Goal: Transaction & Acquisition: Purchase product/service

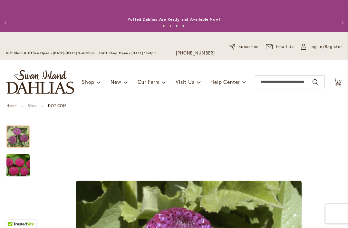
click at [337, 82] on icon at bounding box center [337, 82] width 8 height 8
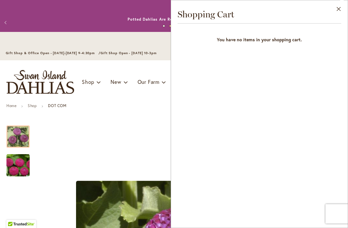
click at [343, 7] on button "Close" at bounding box center [339, 10] width 18 height 20
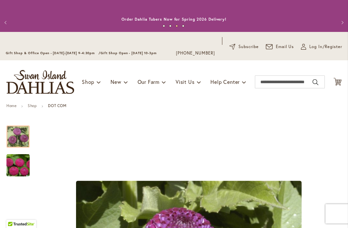
click at [341, 21] on button "Next" at bounding box center [341, 22] width 13 height 13
click at [339, 23] on button "Next" at bounding box center [341, 22] width 13 height 13
click at [337, 20] on button "Next" at bounding box center [341, 22] width 13 height 13
click at [336, 17] on button "Next" at bounding box center [341, 22] width 13 height 13
click at [332, 18] on div "Previous Annual Dahlia Festival, August through September 28th - Wednesday thro…" at bounding box center [174, 22] width 348 height 19
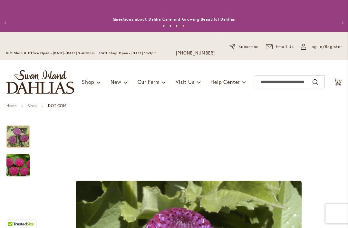
click at [339, 17] on button "Next" at bounding box center [341, 22] width 13 height 13
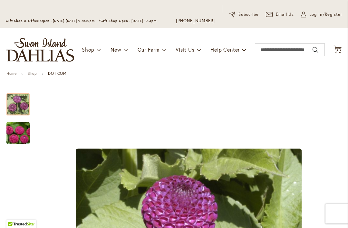
scroll to position [24, 0]
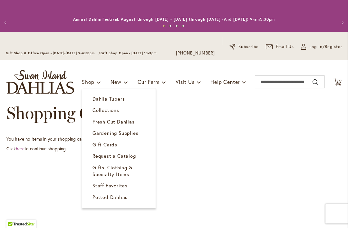
click at [97, 100] on span "Dahlia Tubers" at bounding box center [108, 98] width 32 height 6
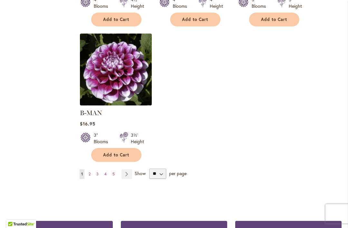
scroll to position [845, 0]
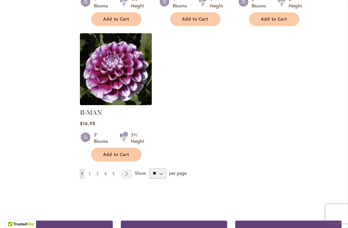
click at [127, 169] on link "Page Next" at bounding box center [126, 174] width 11 height 10
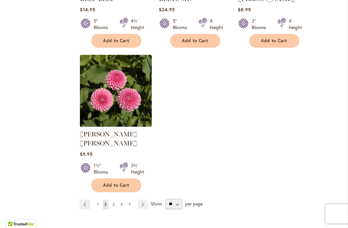
scroll to position [820, 0]
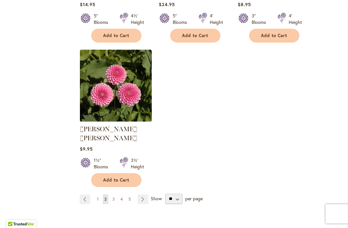
click at [108, 177] on span "Add to Cart" at bounding box center [116, 179] width 26 height 5
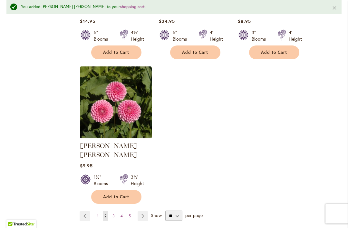
click at [142, 211] on link "Page Next" at bounding box center [143, 216] width 11 height 10
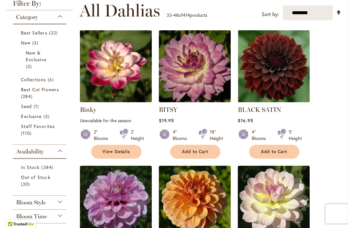
scroll to position [184, 0]
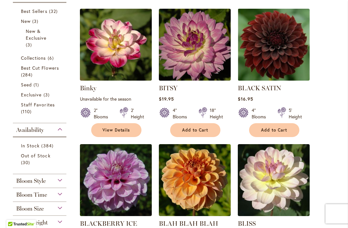
click at [261, 130] on span "Add to Cart" at bounding box center [274, 129] width 26 height 5
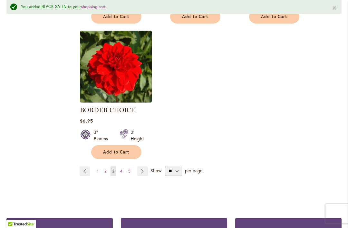
scroll to position [872, 0]
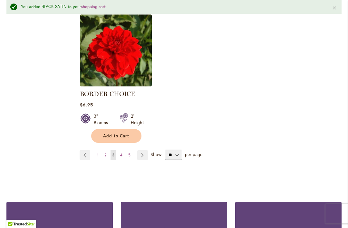
click at [142, 153] on link "Page Next" at bounding box center [142, 155] width 11 height 10
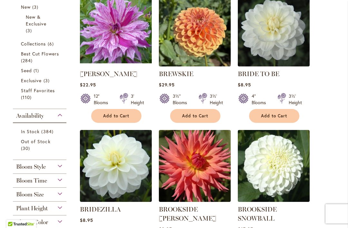
scroll to position [200, 0]
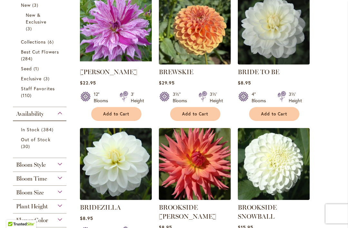
click at [259, 117] on button "Add to Cart" at bounding box center [274, 114] width 50 height 14
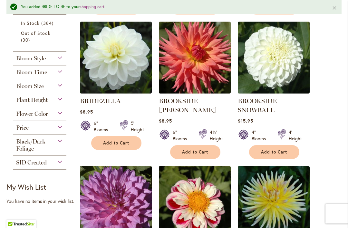
scroll to position [324, 0]
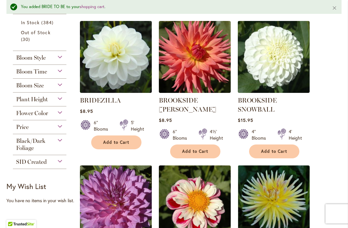
click at [262, 155] on button "Add to Cart" at bounding box center [274, 151] width 50 height 14
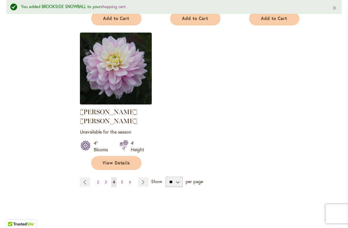
scroll to position [864, 0]
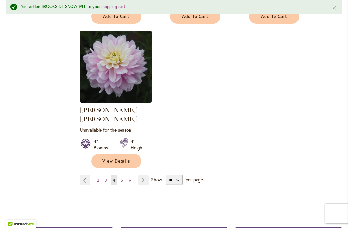
click at [142, 175] on link "Page Next" at bounding box center [143, 180] width 11 height 10
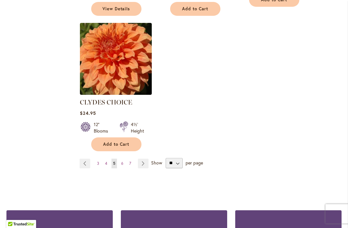
scroll to position [865, 0]
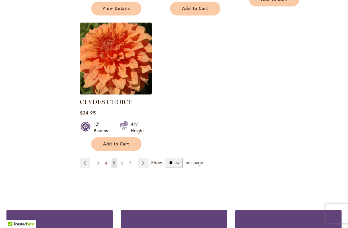
click at [139, 158] on link "Page Next" at bounding box center [143, 163] width 11 height 10
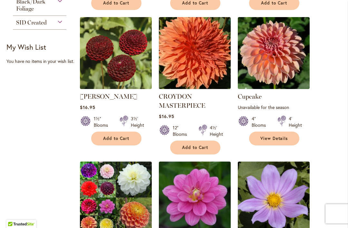
scroll to position [446, 0]
click at [108, 142] on button "Add to Cart" at bounding box center [116, 138] width 50 height 14
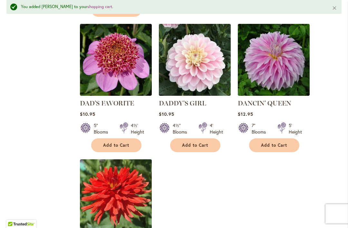
scroll to position [744, 0]
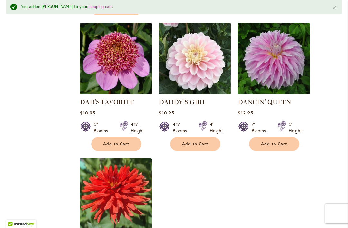
click at [179, 146] on button "Add to Cart" at bounding box center [195, 144] width 50 height 14
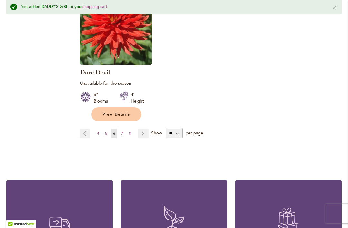
scroll to position [911, 0]
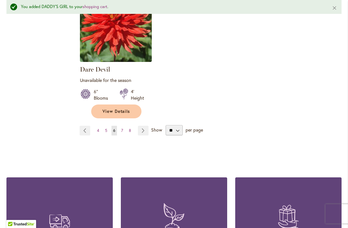
click at [139, 129] on link "Page Next" at bounding box center [143, 131] width 11 height 10
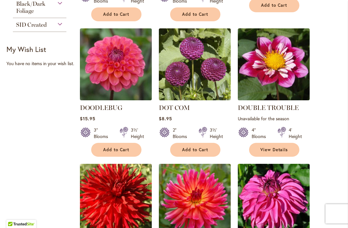
scroll to position [449, 0]
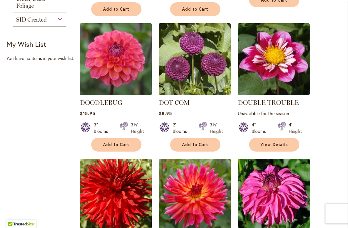
click at [181, 138] on button "Add to Cart" at bounding box center [195, 145] width 50 height 14
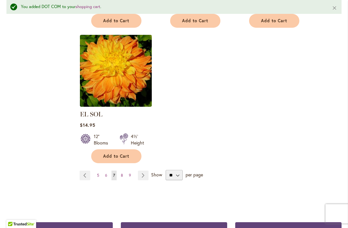
scroll to position [862, 0]
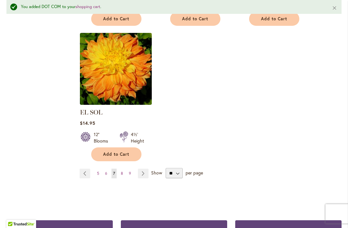
click at [141, 169] on link "Page Next" at bounding box center [143, 174] width 11 height 10
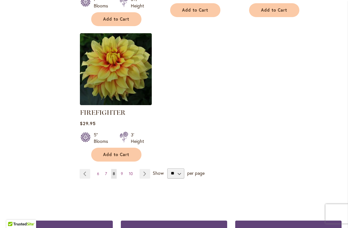
scroll to position [869, 0]
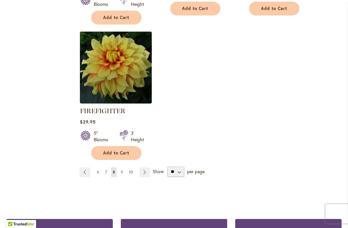
click at [143, 176] on link "Page Next" at bounding box center [145, 172] width 11 height 10
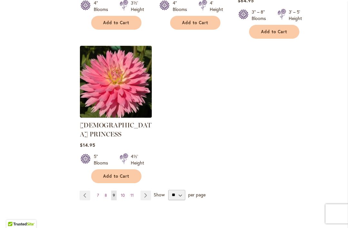
scroll to position [860, 0]
click at [146, 190] on link "Page Next" at bounding box center [145, 195] width 11 height 10
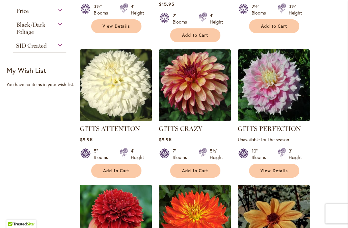
scroll to position [424, 0]
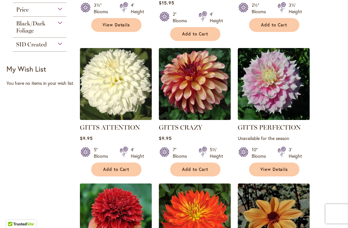
click at [104, 164] on button "Add to Cart" at bounding box center [116, 169] width 50 height 14
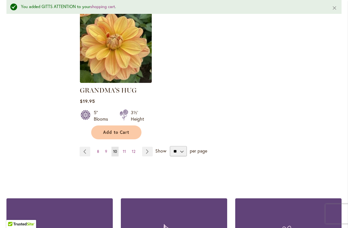
scroll to position [886, 0]
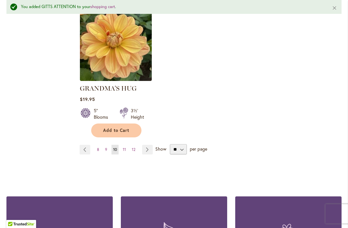
click at [145, 145] on link "Page Next" at bounding box center [147, 150] width 11 height 10
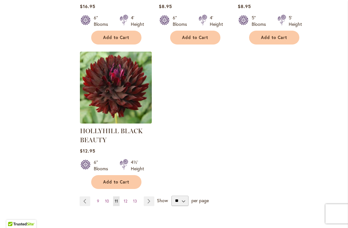
scroll to position [844, 0]
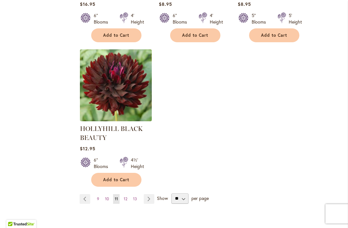
click at [148, 199] on link "Page Next" at bounding box center [149, 199] width 11 height 10
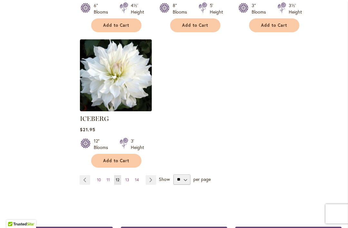
scroll to position [839, 0]
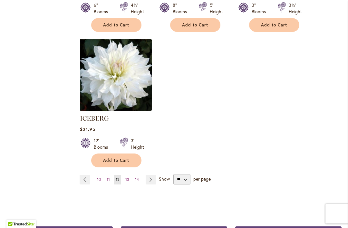
click at [149, 175] on link "Page Next" at bounding box center [151, 180] width 11 height 10
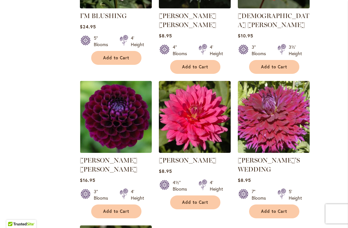
scroll to position [719, 0]
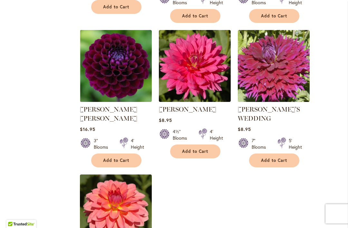
click at [106, 153] on button "Add to Cart" at bounding box center [116, 160] width 50 height 14
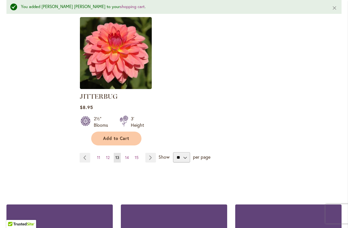
scroll to position [894, 0]
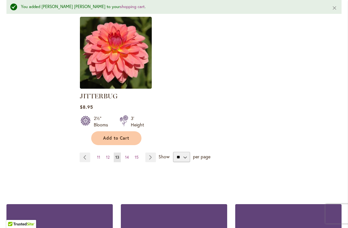
click at [152, 152] on link "Page Next" at bounding box center [150, 157] width 11 height 10
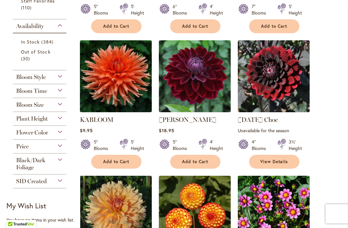
scroll to position [288, 0]
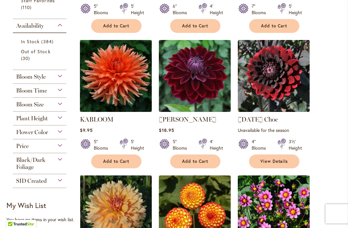
click at [180, 163] on button "Add to Cart" at bounding box center [195, 161] width 50 height 14
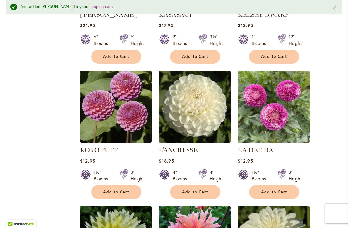
scroll to position [548, 0]
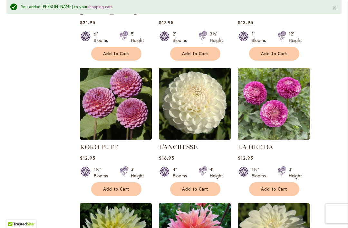
click at [189, 193] on button "Add to Cart" at bounding box center [195, 189] width 50 height 14
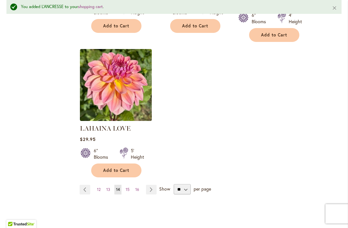
scroll to position [864, 0]
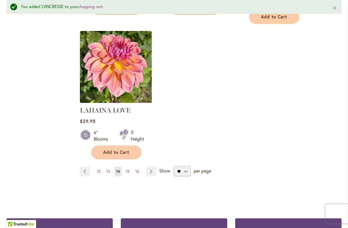
click at [154, 167] on link "Page Next" at bounding box center [151, 172] width 11 height 10
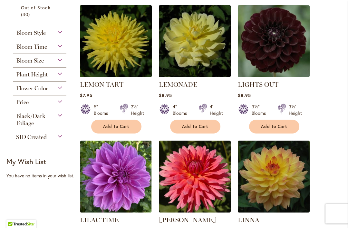
scroll to position [332, 0]
click at [260, 123] on button "Add to Cart" at bounding box center [274, 127] width 50 height 14
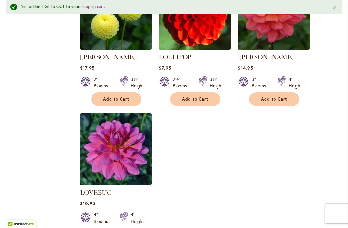
scroll to position [857, 0]
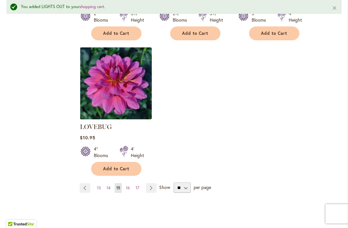
click at [155, 183] on link "Page Next" at bounding box center [151, 188] width 11 height 10
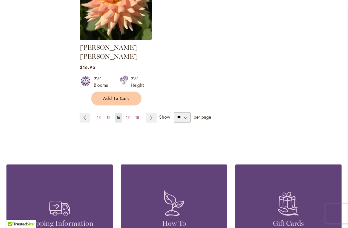
scroll to position [919, 0]
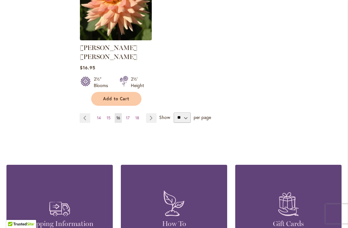
click at [150, 113] on link "Page Next" at bounding box center [151, 118] width 11 height 10
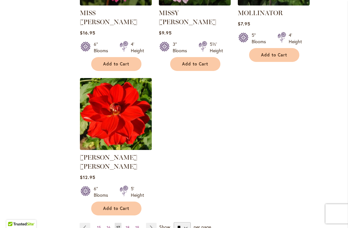
scroll to position [847, 0]
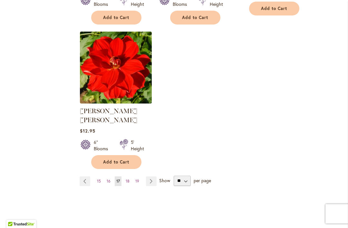
click at [151, 176] on link "Page Next" at bounding box center [151, 181] width 11 height 10
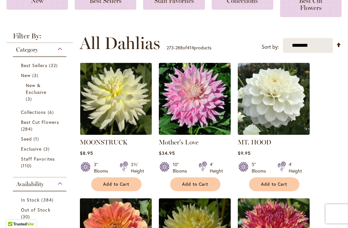
scroll to position [130, 0]
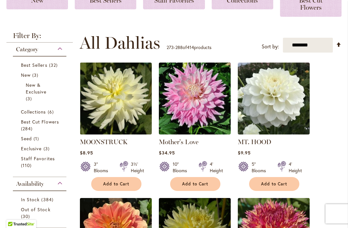
click at [260, 188] on button "Add to Cart" at bounding box center [274, 184] width 50 height 14
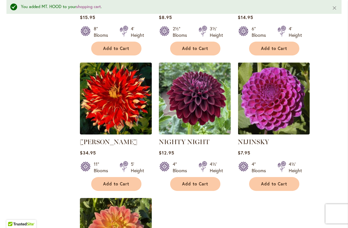
scroll to position [698, 0]
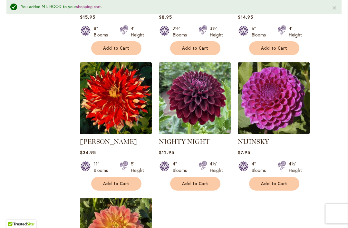
click at [183, 179] on button "Add to Cart" at bounding box center [195, 184] width 50 height 14
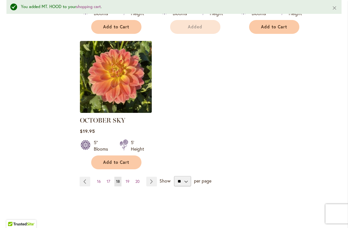
scroll to position [885, 0]
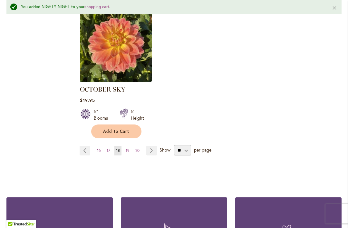
click at [150, 146] on link "Page Next" at bounding box center [151, 151] width 11 height 10
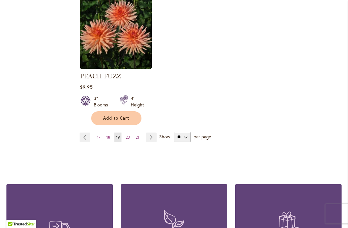
scroll to position [892, 0]
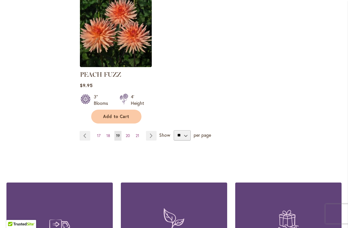
click at [148, 131] on link "Page Next" at bounding box center [151, 136] width 11 height 10
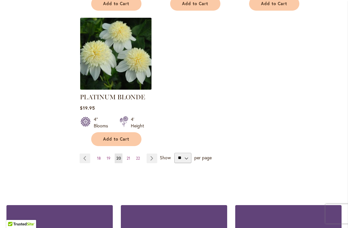
scroll to position [877, 0]
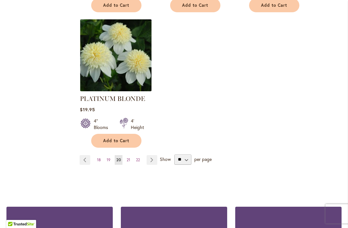
click at [150, 155] on link "Page Next" at bounding box center [152, 160] width 11 height 10
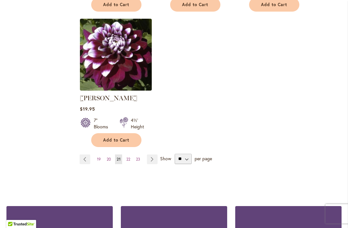
scroll to position [879, 0]
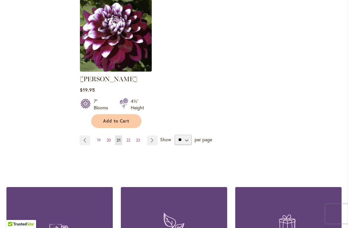
click at [149, 137] on link "Page Next" at bounding box center [152, 140] width 11 height 10
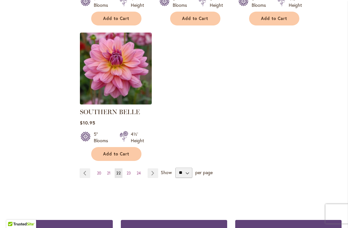
scroll to position [846, 0]
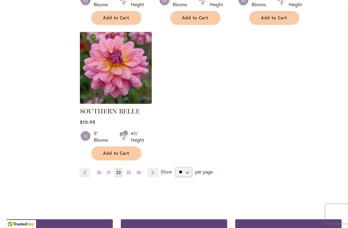
click at [152, 168] on link "Page Next" at bounding box center [153, 173] width 11 height 10
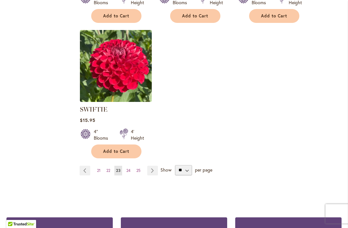
scroll to position [850, 0]
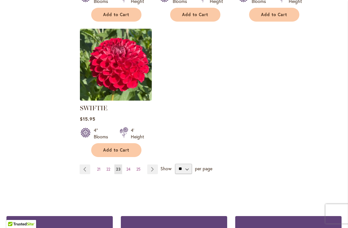
click at [148, 169] on link "Page Next" at bounding box center [152, 169] width 11 height 10
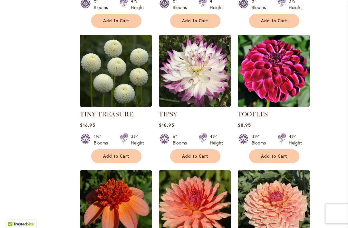
scroll to position [575, 0]
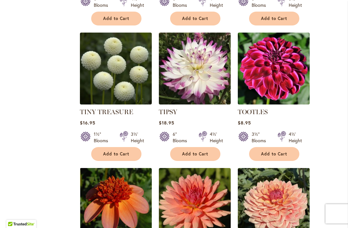
click at [105, 148] on button "Add to Cart" at bounding box center [116, 154] width 50 height 14
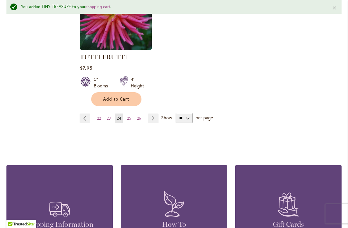
scroll to position [917, 0]
click at [149, 113] on link "Page Next" at bounding box center [153, 118] width 11 height 10
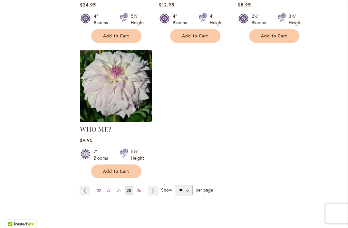
scroll to position [829, 0]
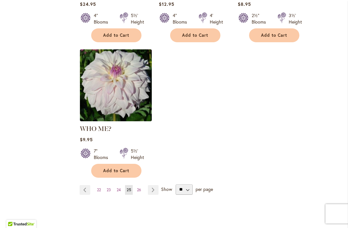
click at [152, 185] on link "Page Next" at bounding box center [153, 190] width 11 height 10
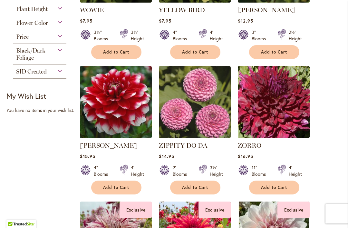
scroll to position [406, 0]
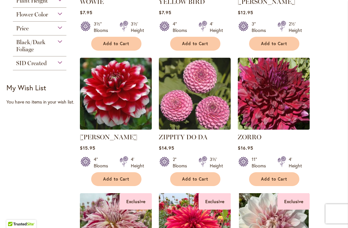
click at [180, 183] on button "Add to Cart" at bounding box center [195, 179] width 50 height 14
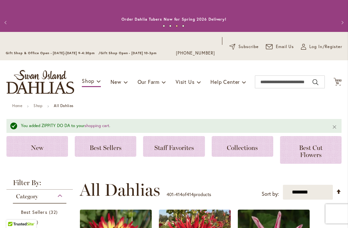
scroll to position [0, 0]
click at [339, 82] on span "16" at bounding box center [338, 83] width 4 height 4
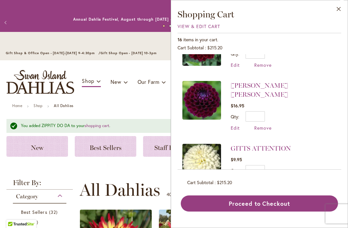
scroll to position [355, 0]
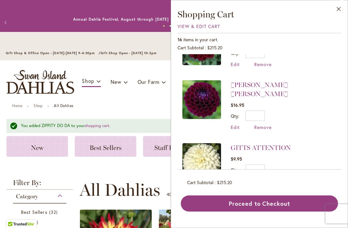
click at [183, 27] on span "View & Edit Cart" at bounding box center [199, 26] width 43 height 6
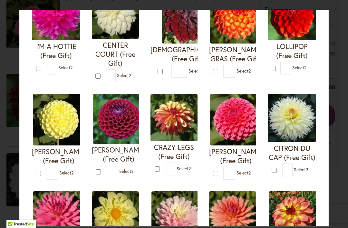
scroll to position [89, 0]
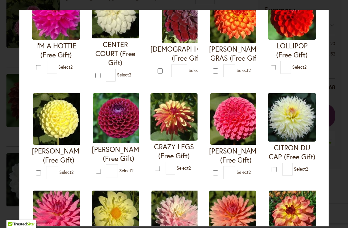
type input "*"
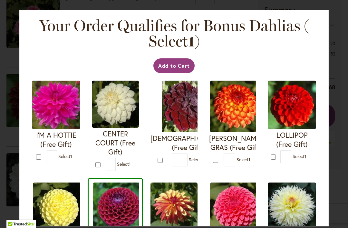
scroll to position [0, 0]
click at [166, 69] on button "Add to Cart" at bounding box center [174, 65] width 42 height 15
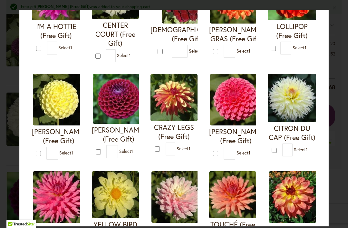
scroll to position [109, 0]
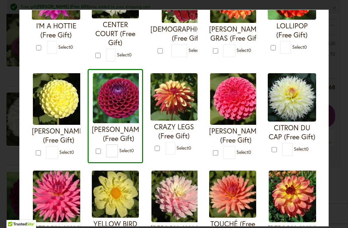
type input "*"
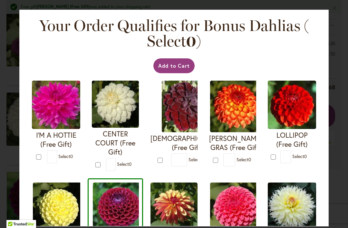
scroll to position [0, 0]
click at [171, 65] on button "Add to Cart" at bounding box center [174, 65] width 42 height 15
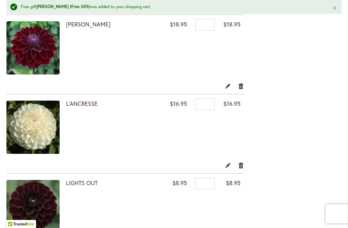
scroll to position [866, 0]
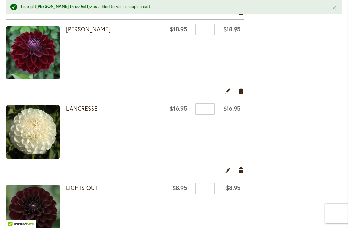
click at [240, 94] on link "Remove item" at bounding box center [241, 90] width 6 height 7
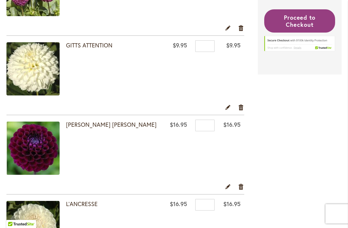
scroll to position [668, 0]
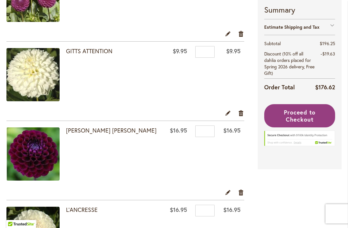
click at [240, 114] on link "Remove item" at bounding box center [241, 112] width 6 height 7
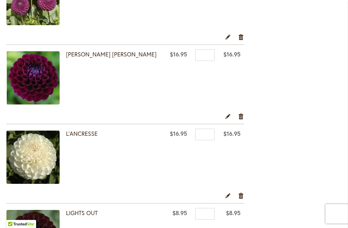
scroll to position [660, 0]
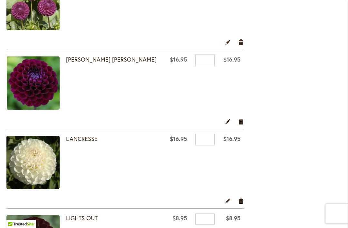
click at [79, 61] on link "[PERSON_NAME] [PERSON_NAME]" at bounding box center [111, 59] width 91 height 8
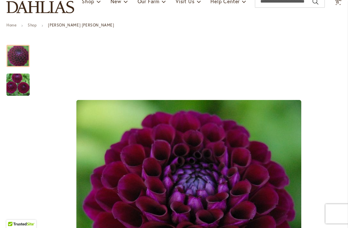
scroll to position [78, 0]
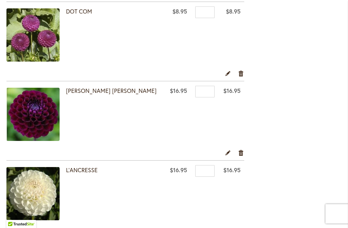
scroll to position [629, 0]
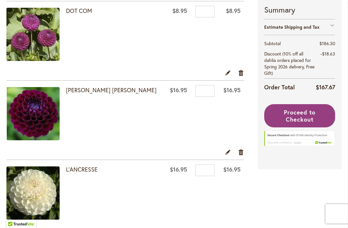
click at [241, 153] on link "Remove item" at bounding box center [241, 151] width 6 height 7
